Goal: Task Accomplishment & Management: Complete application form

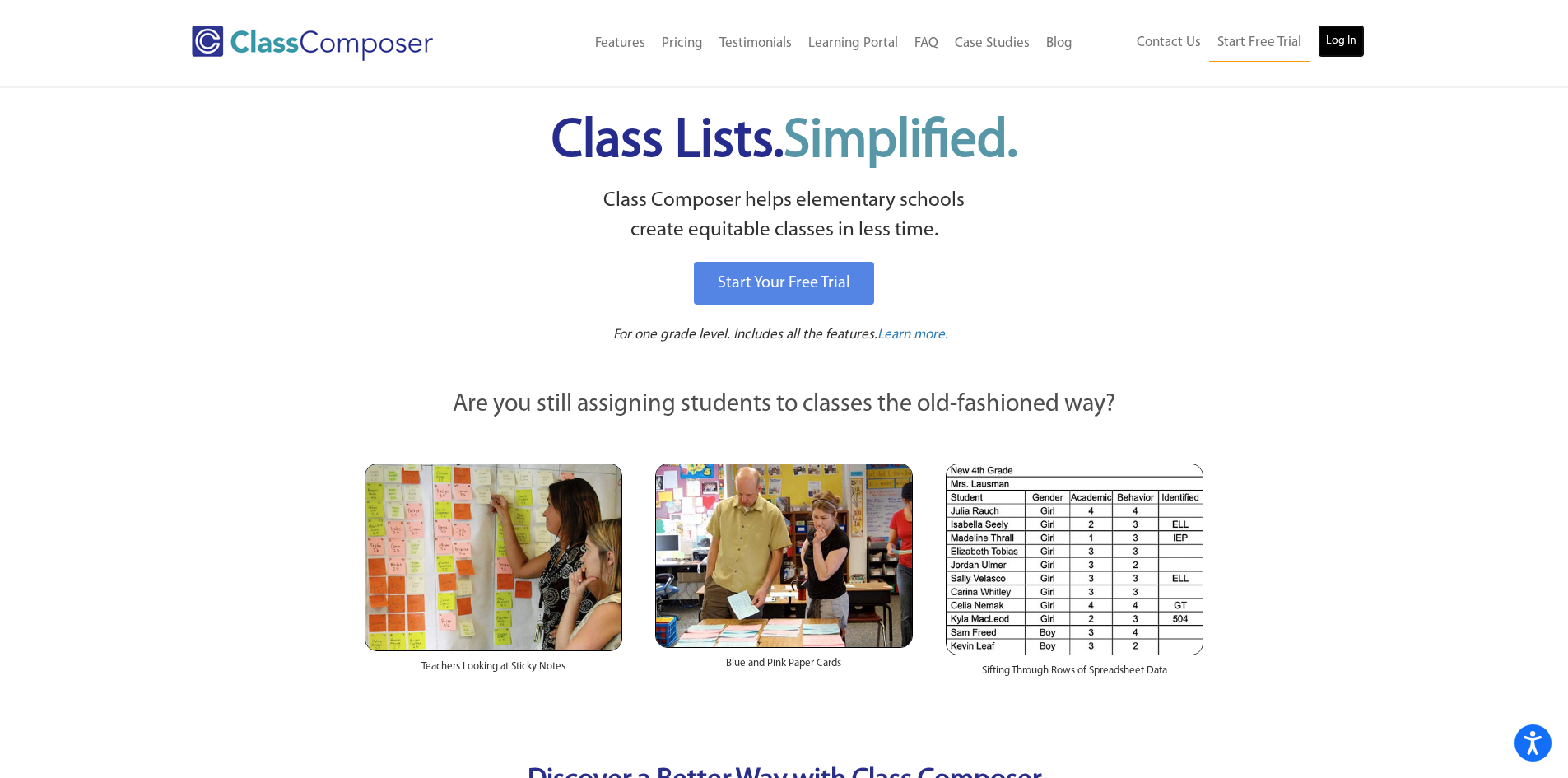
click at [1357, 35] on link "Log In" at bounding box center [1342, 41] width 47 height 33
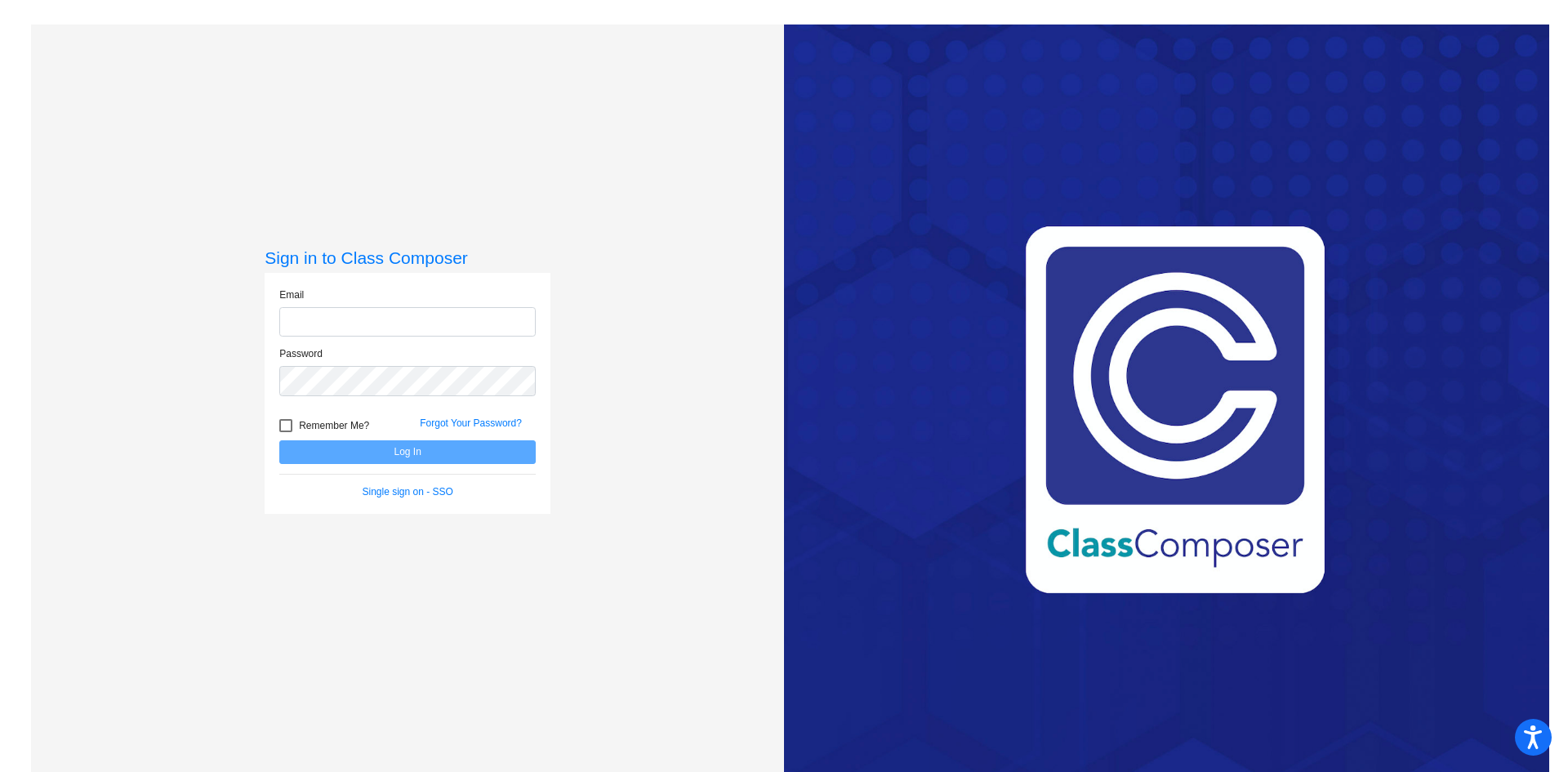
type input "ihand@rcschool.org"
click at [414, 445] on button "Log In" at bounding box center [408, 452] width 256 height 23
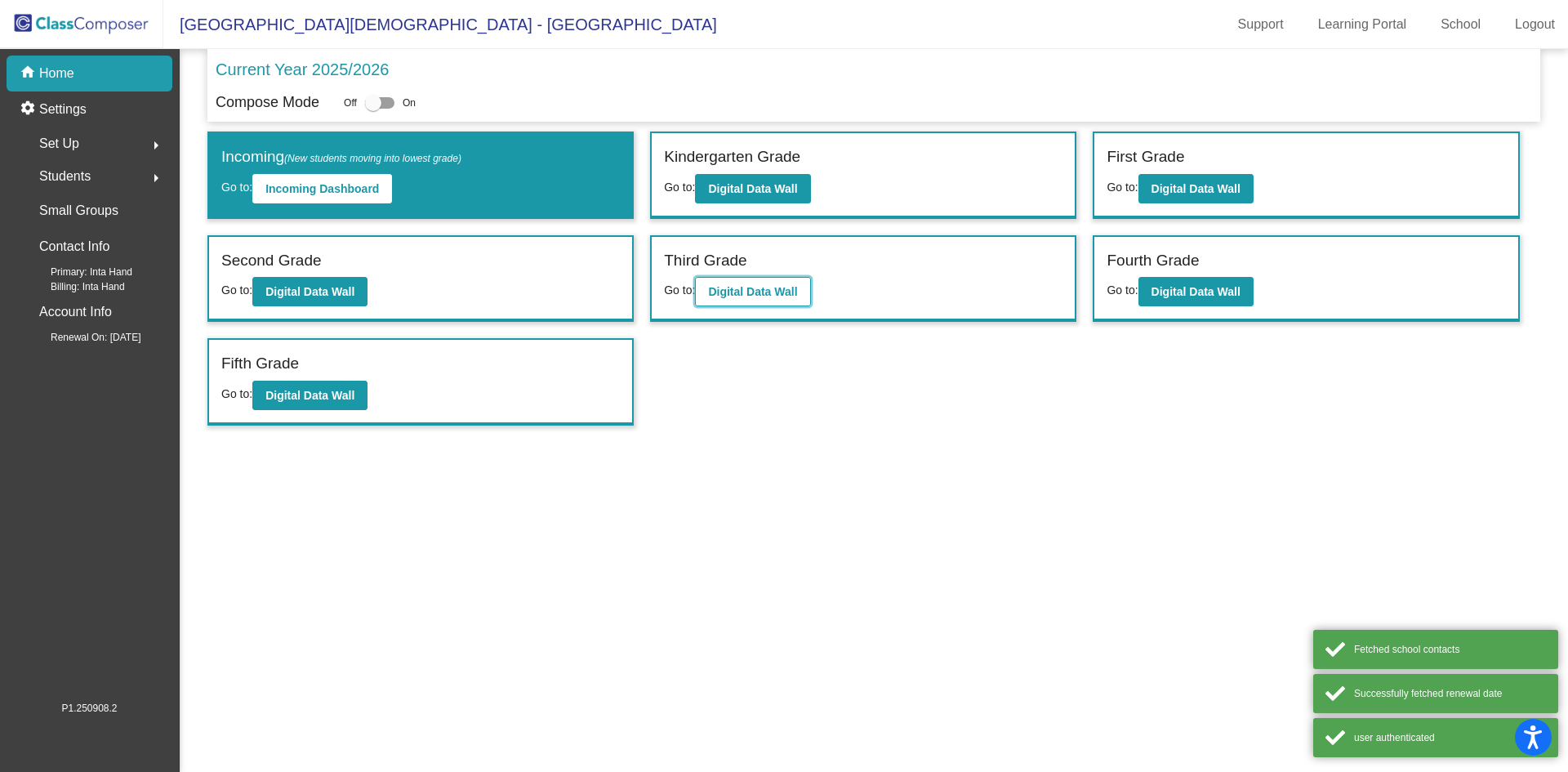
click at [793, 277] on button "Digital Data Wall" at bounding box center [753, 291] width 116 height 29
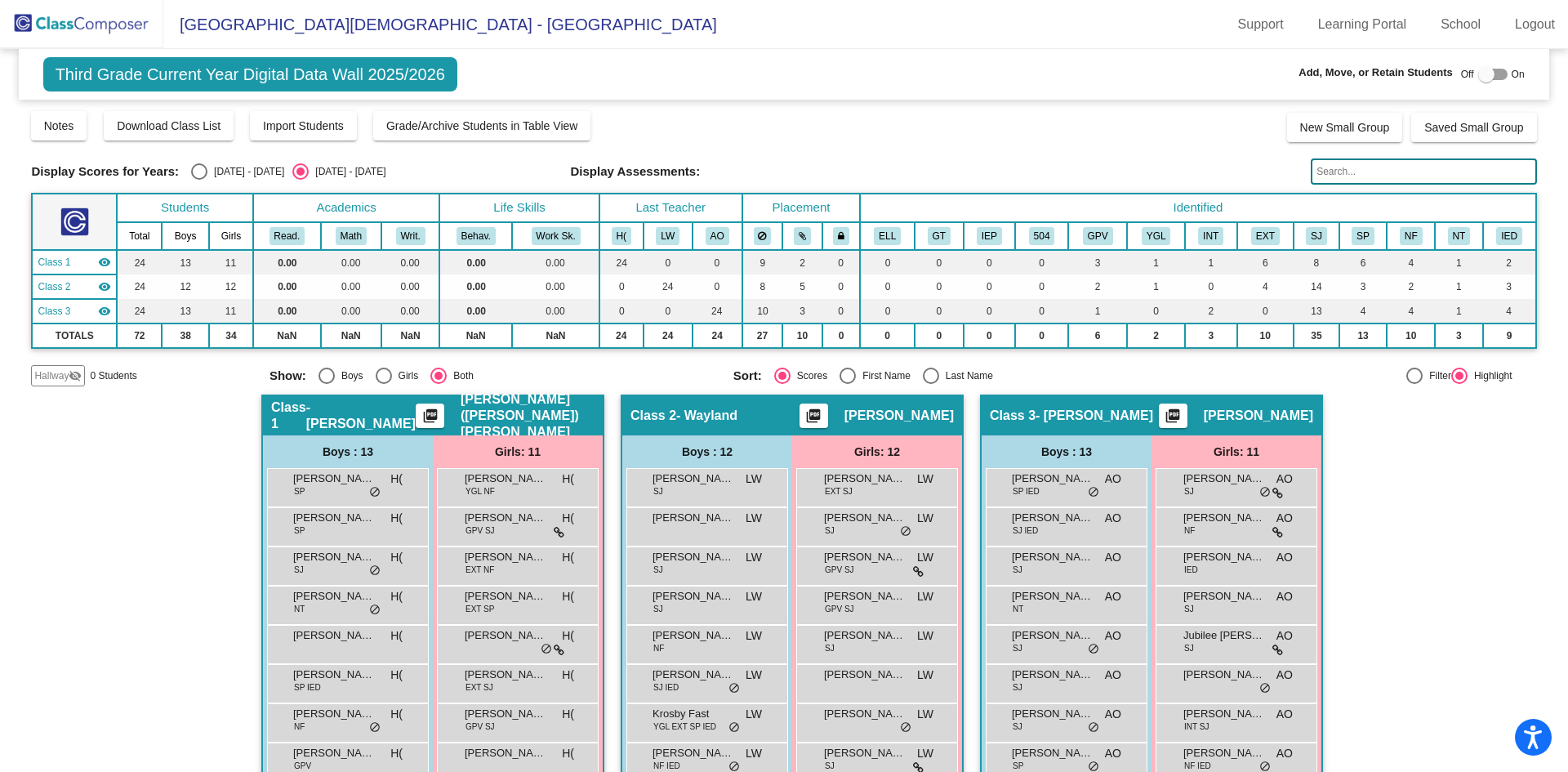
click at [1392, 173] on input "text" at bounding box center [1422, 171] width 225 height 26
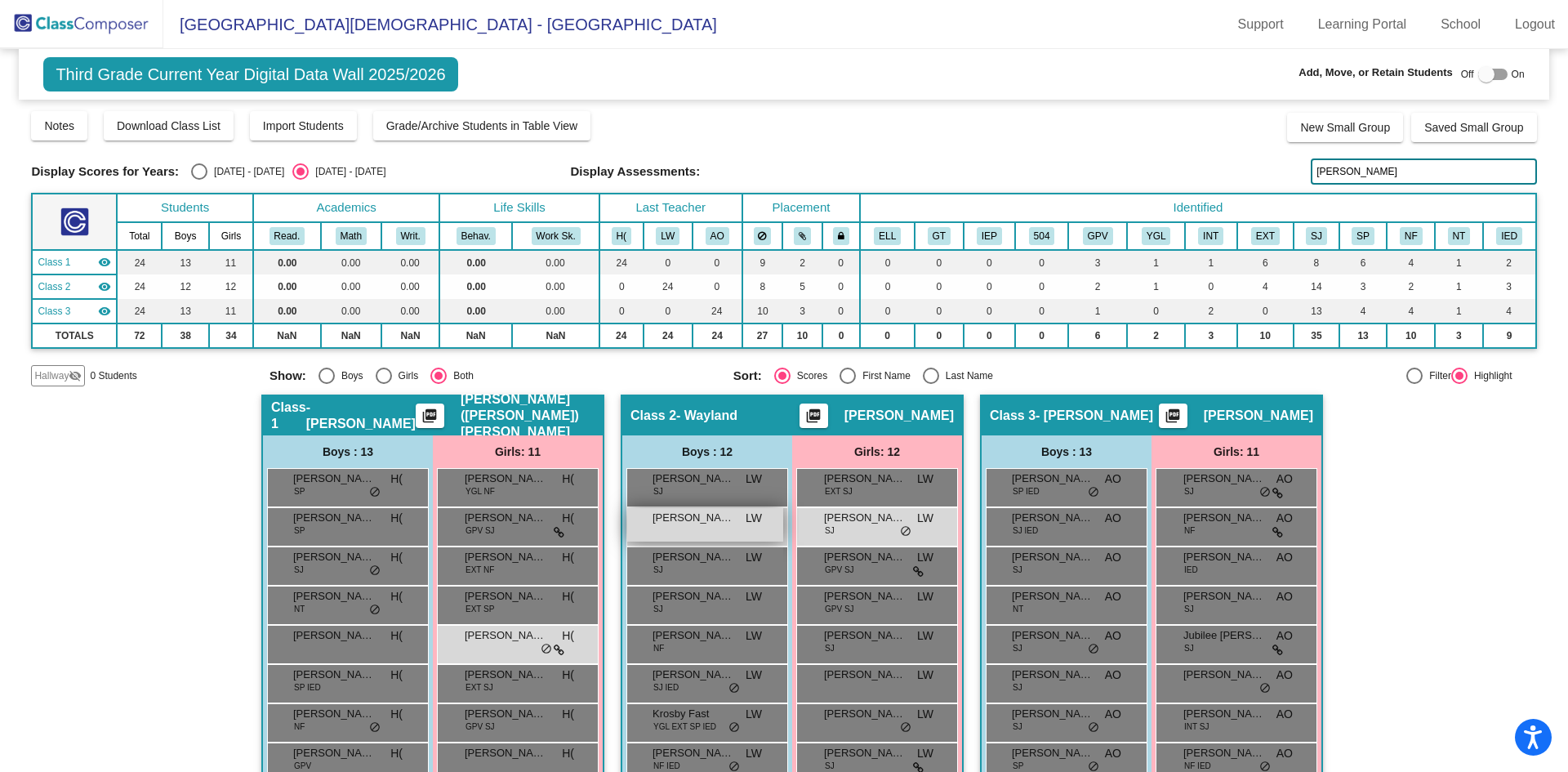
type input "cole"
click at [695, 526] on div "Cole Baker LW lock do_not_disturb_alt" at bounding box center [705, 525] width 156 height 33
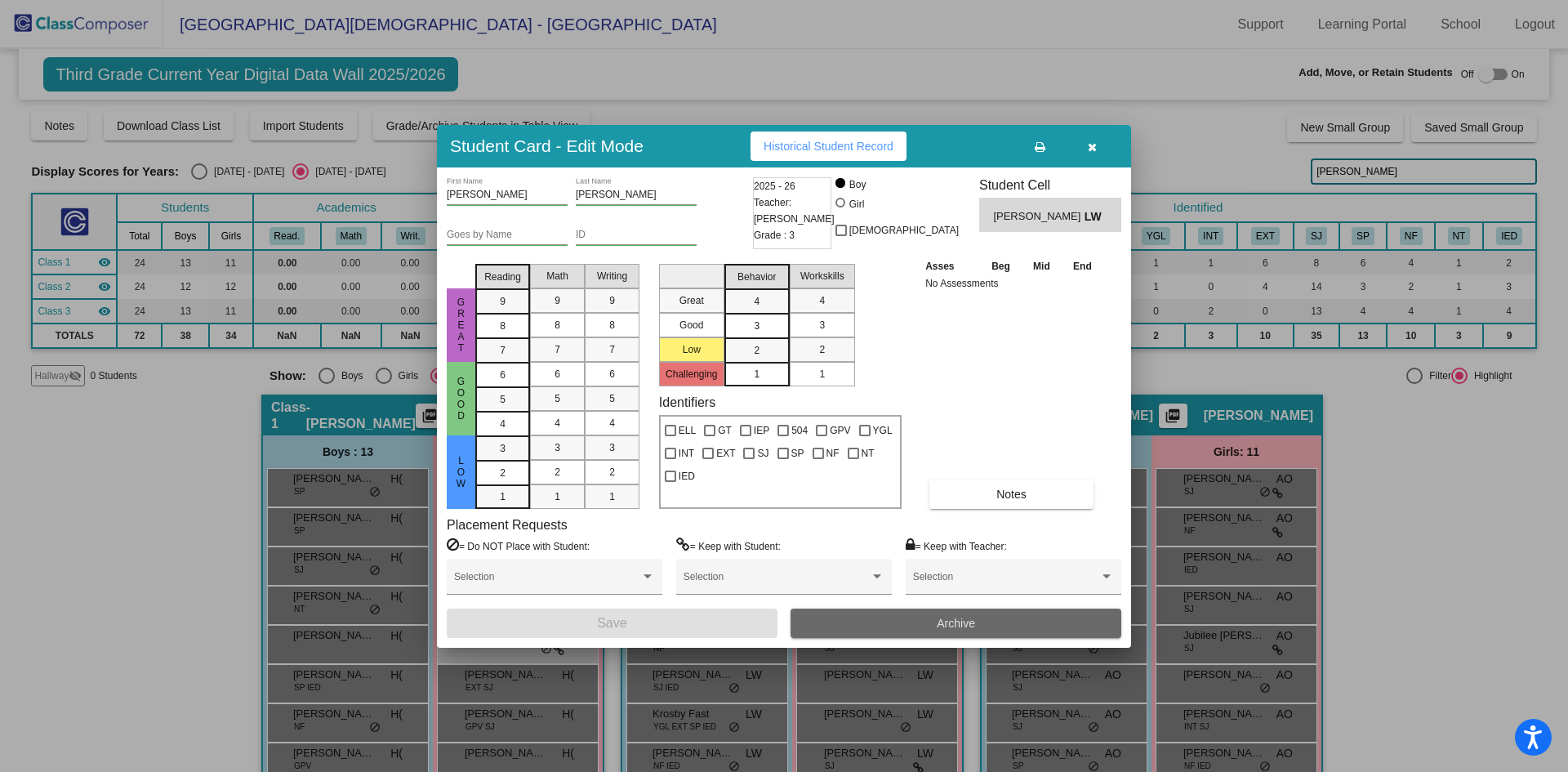
click at [957, 616] on span "Archive" at bounding box center [956, 623] width 39 height 13
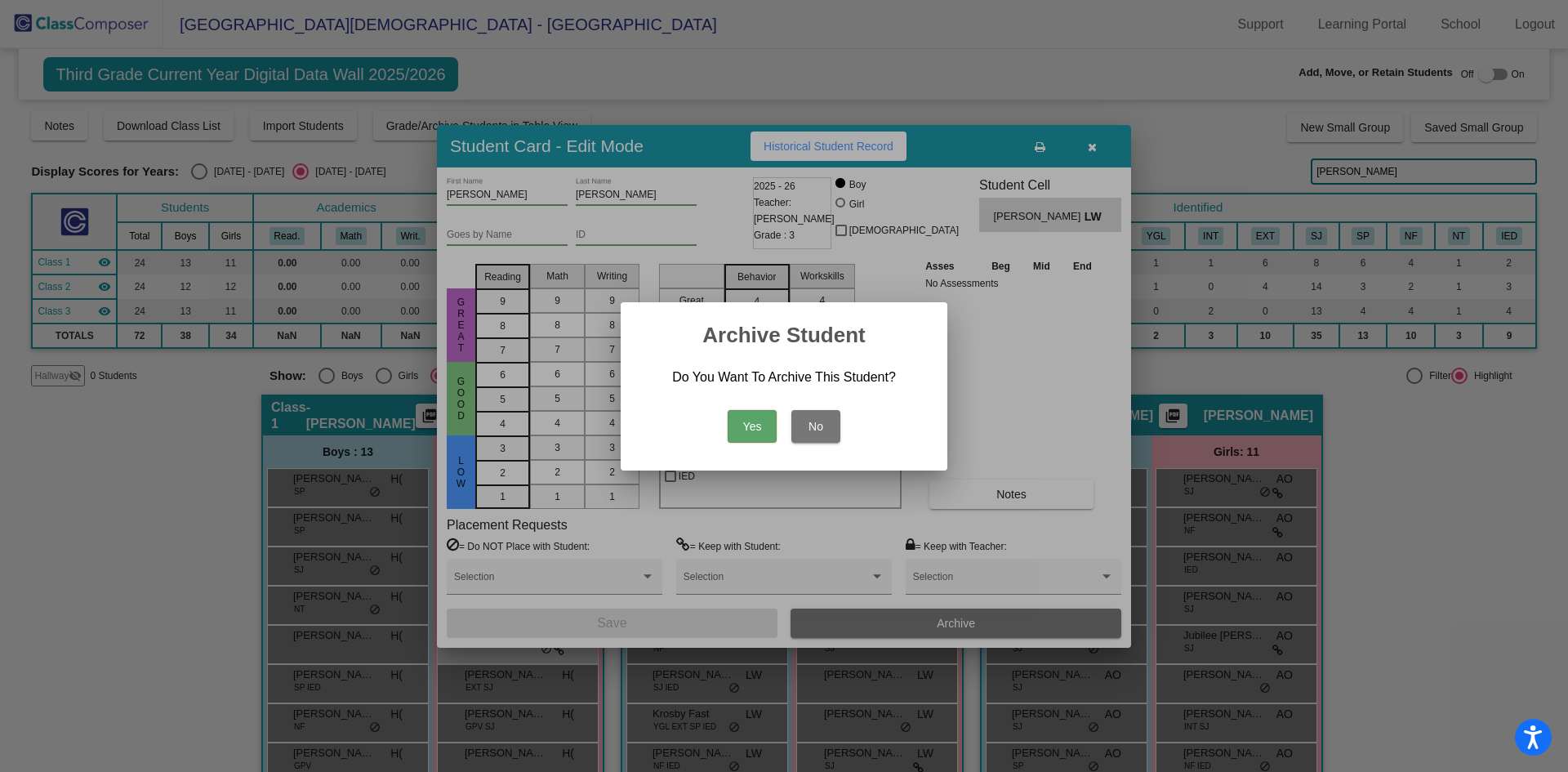
click at [743, 426] on button "Yes" at bounding box center [752, 426] width 49 height 33
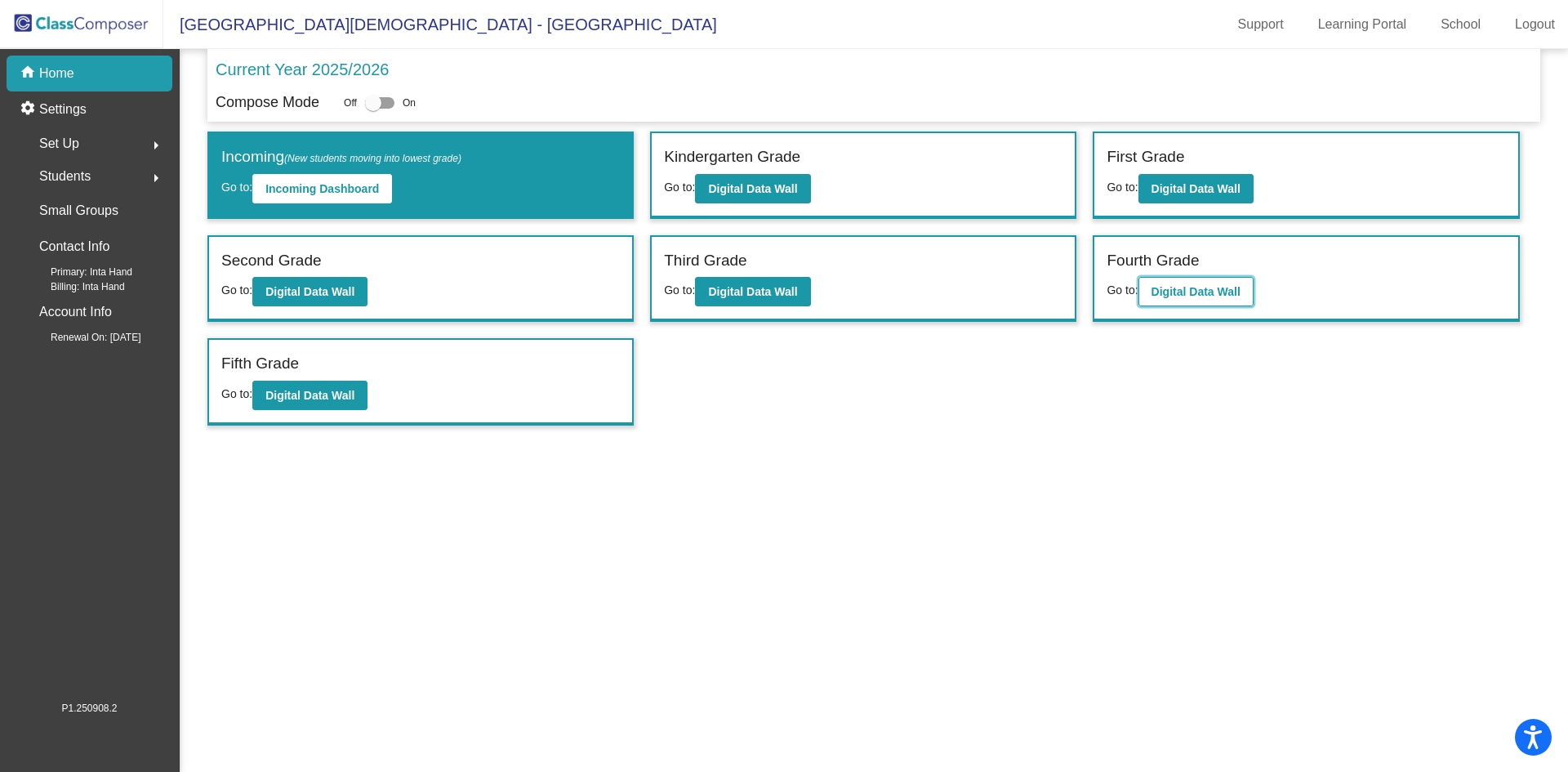
click at [1169, 292] on b "Digital Data Wall" at bounding box center [1195, 291] width 89 height 13
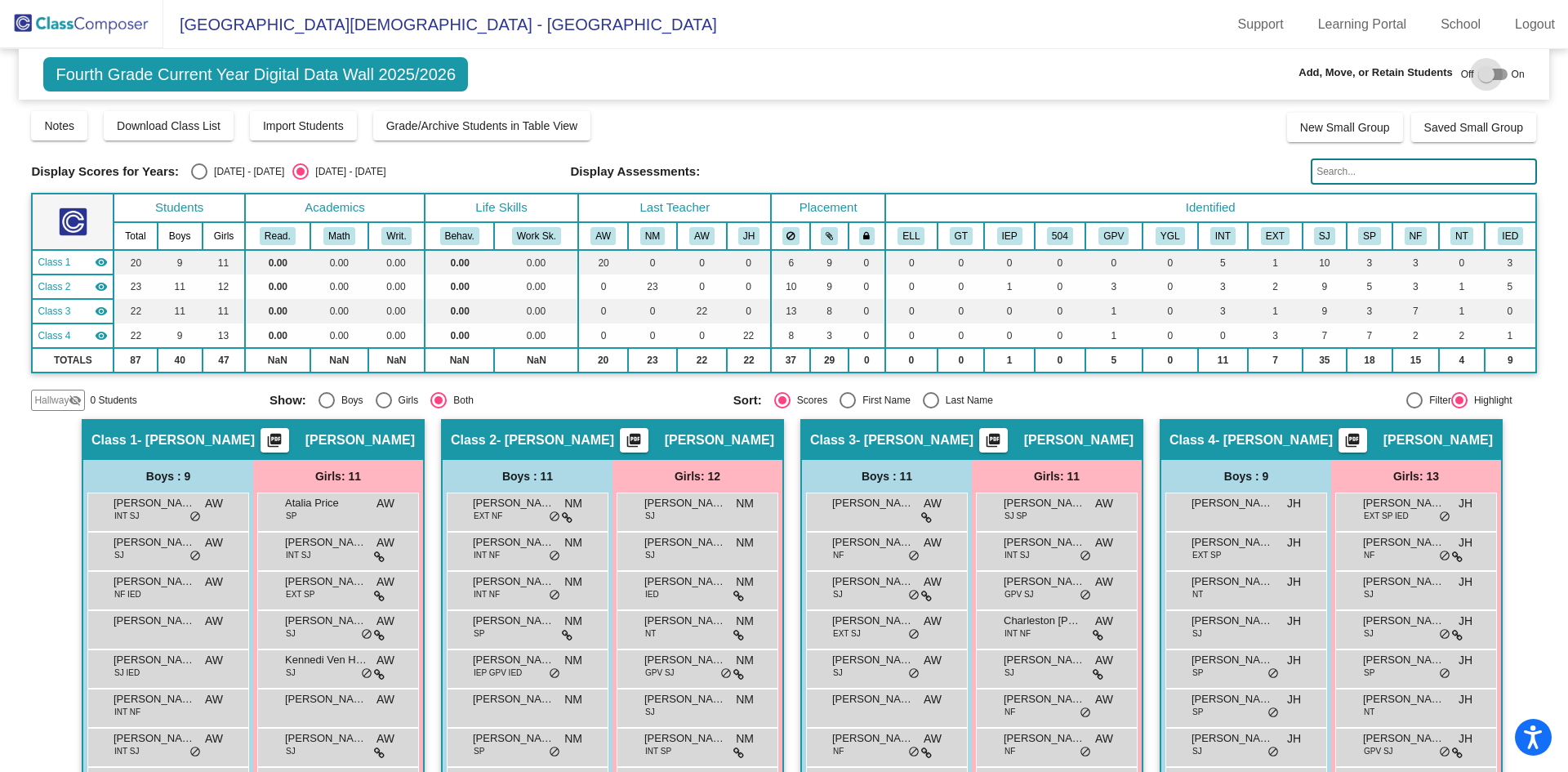
click at [1492, 71] on div at bounding box center [1492, 75] width 29 height 12
checkbox input "true"
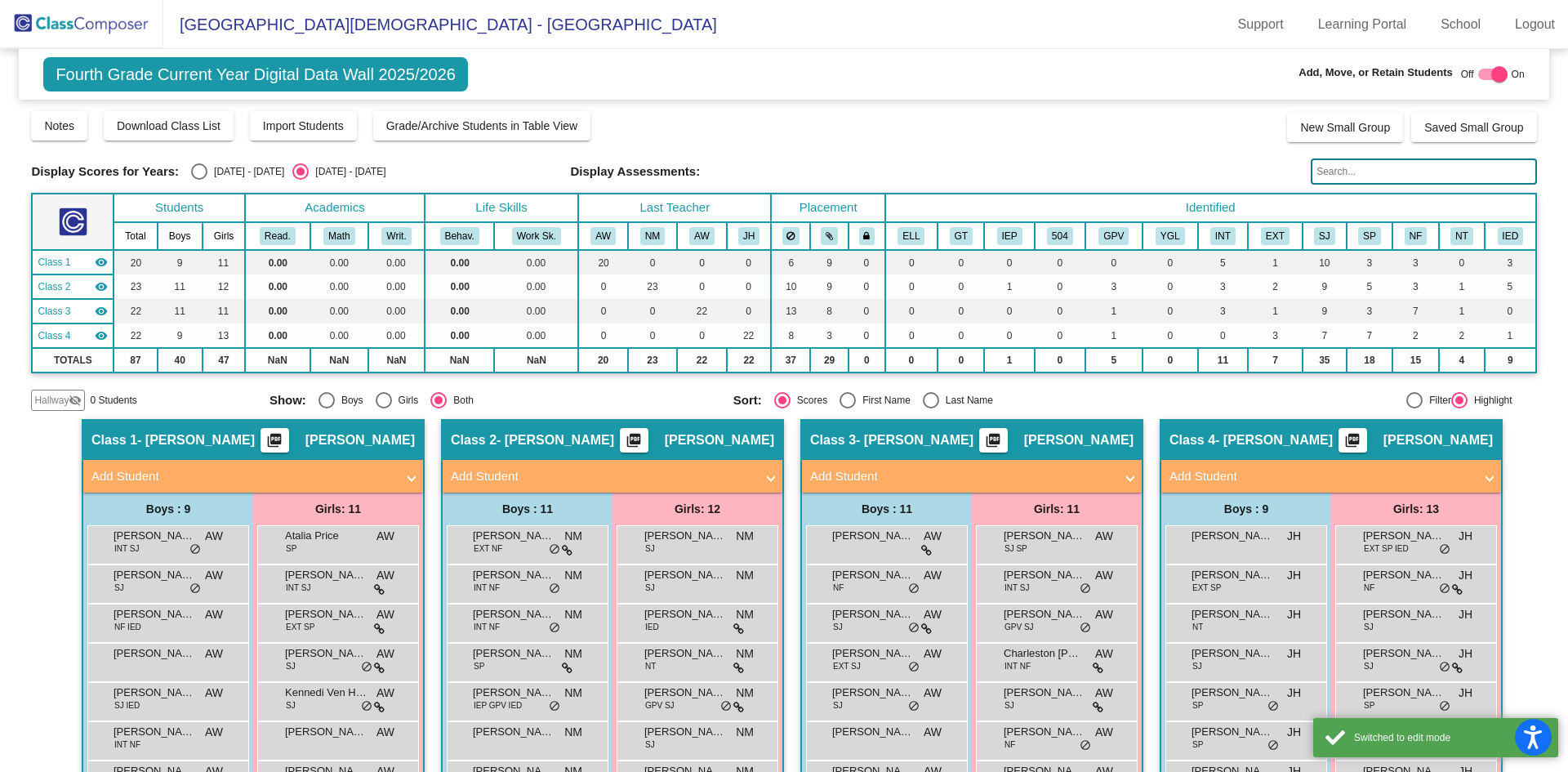
click at [891, 471] on mat-panel-title "Add Student" at bounding box center [962, 476] width 304 height 18
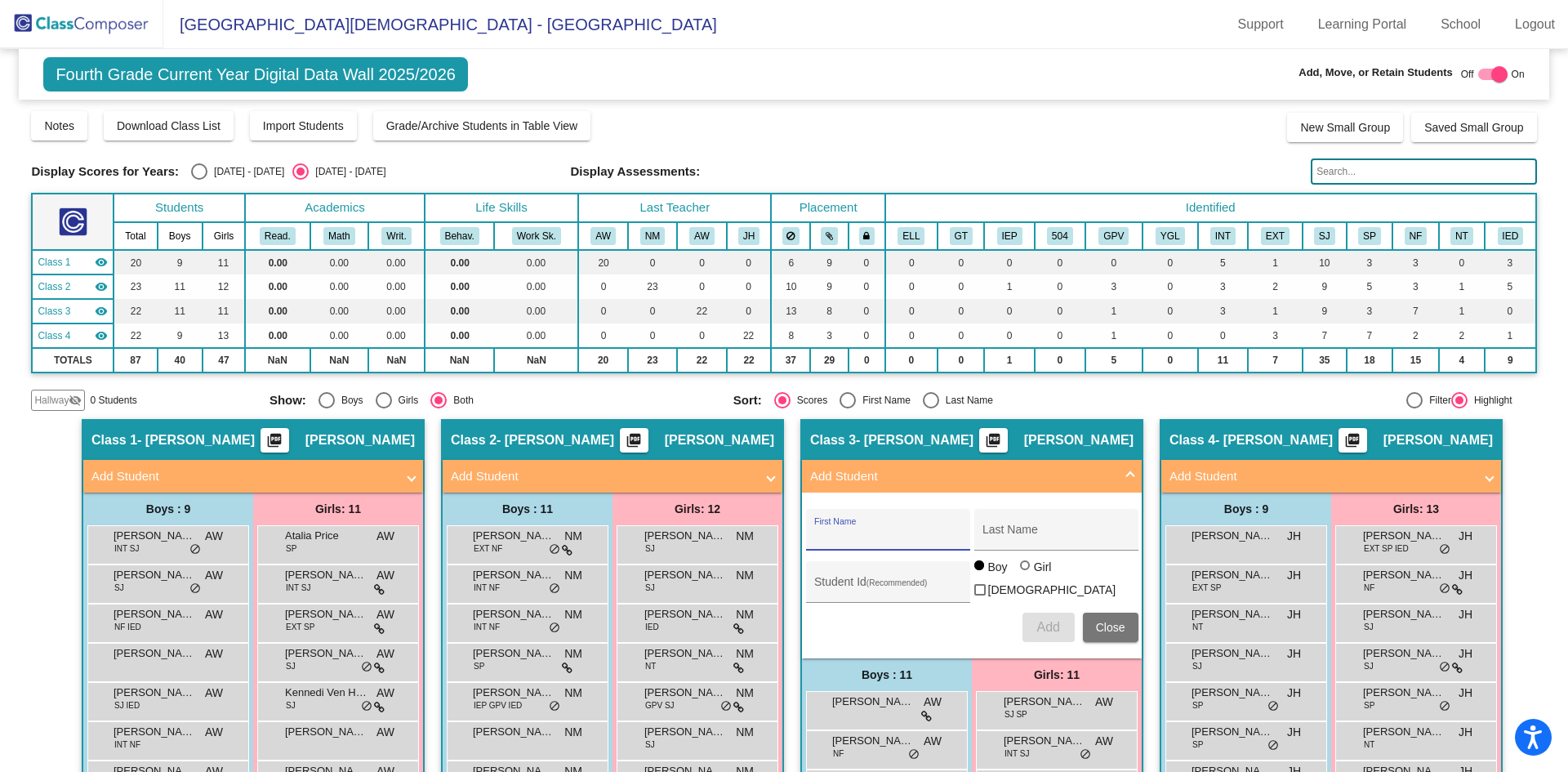
click at [887, 533] on input "First Name" at bounding box center [887, 536] width 147 height 13
type input "Connor"
type input "Church"
click at [1051, 613] on button "Add" at bounding box center [1048, 627] width 52 height 29
click at [1110, 620] on span "Close" at bounding box center [1110, 627] width 29 height 13
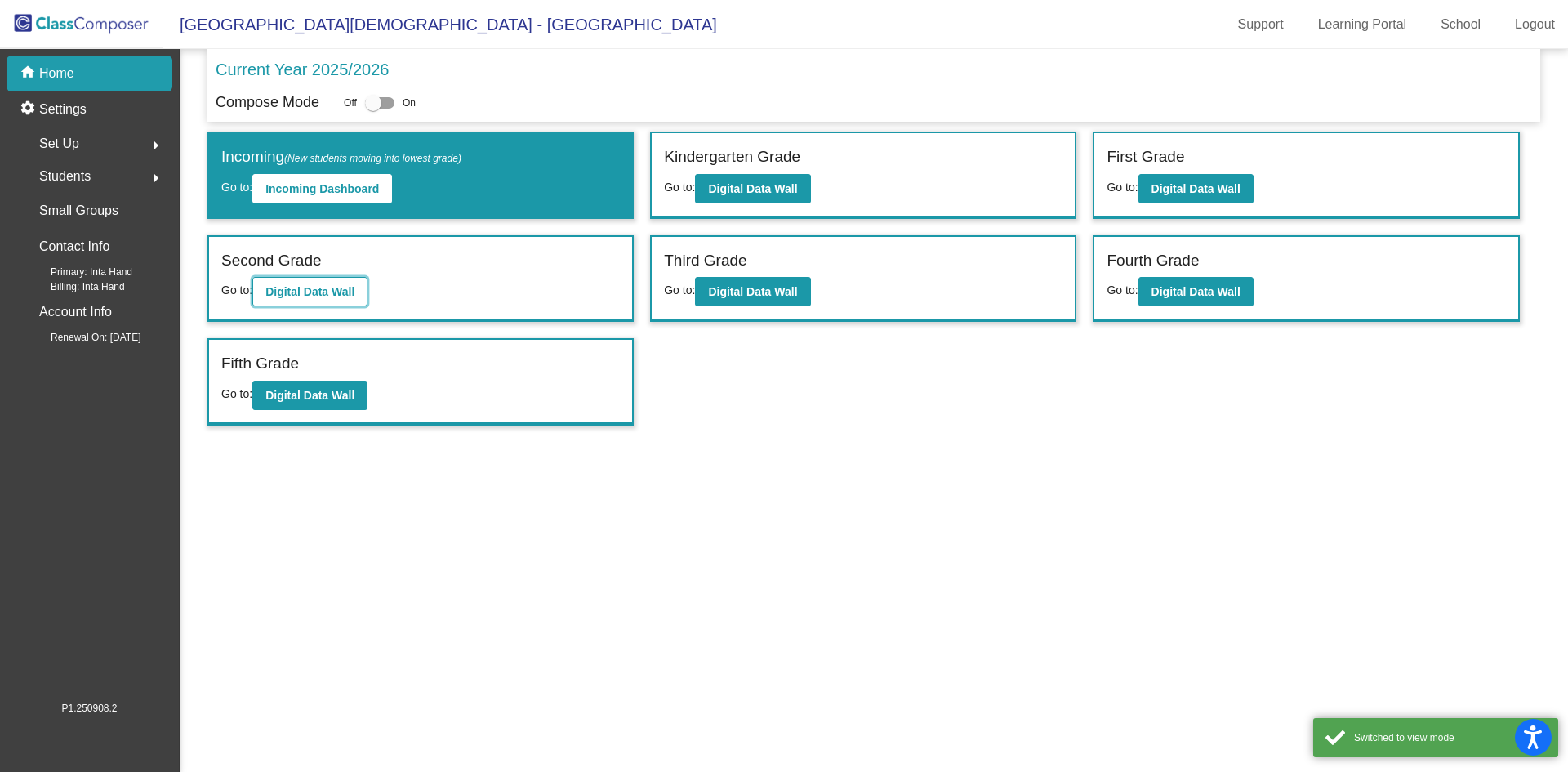
click at [343, 285] on b "Digital Data Wall" at bounding box center [310, 291] width 89 height 13
